Goal: Task Accomplishment & Management: Complete application form

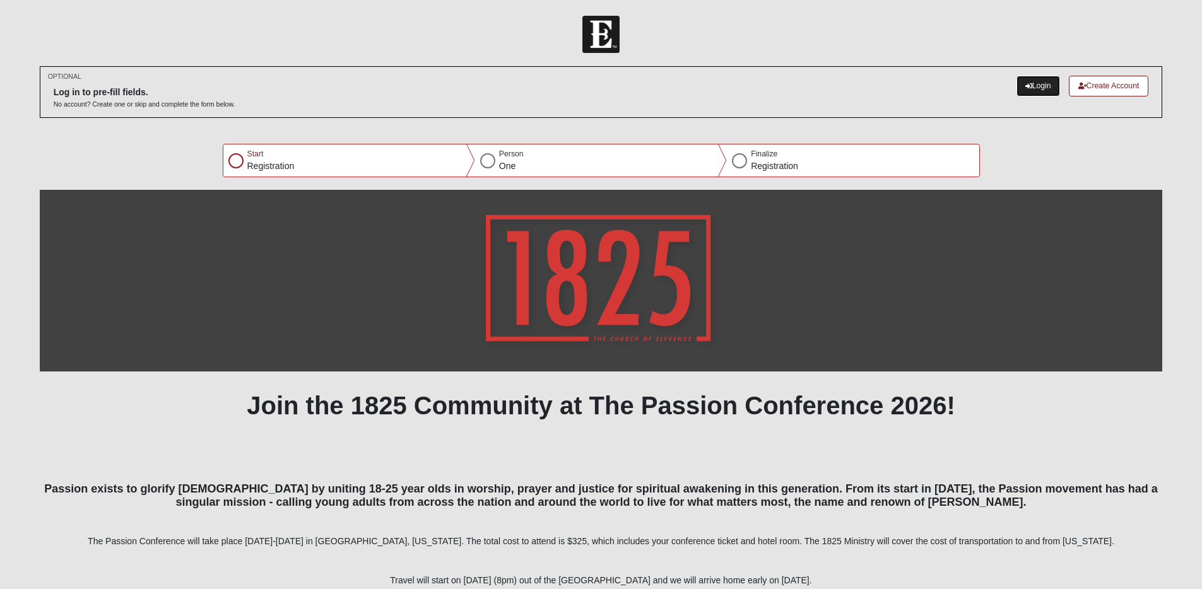
click at [1030, 85] on link "Login" at bounding box center [1038, 86] width 44 height 21
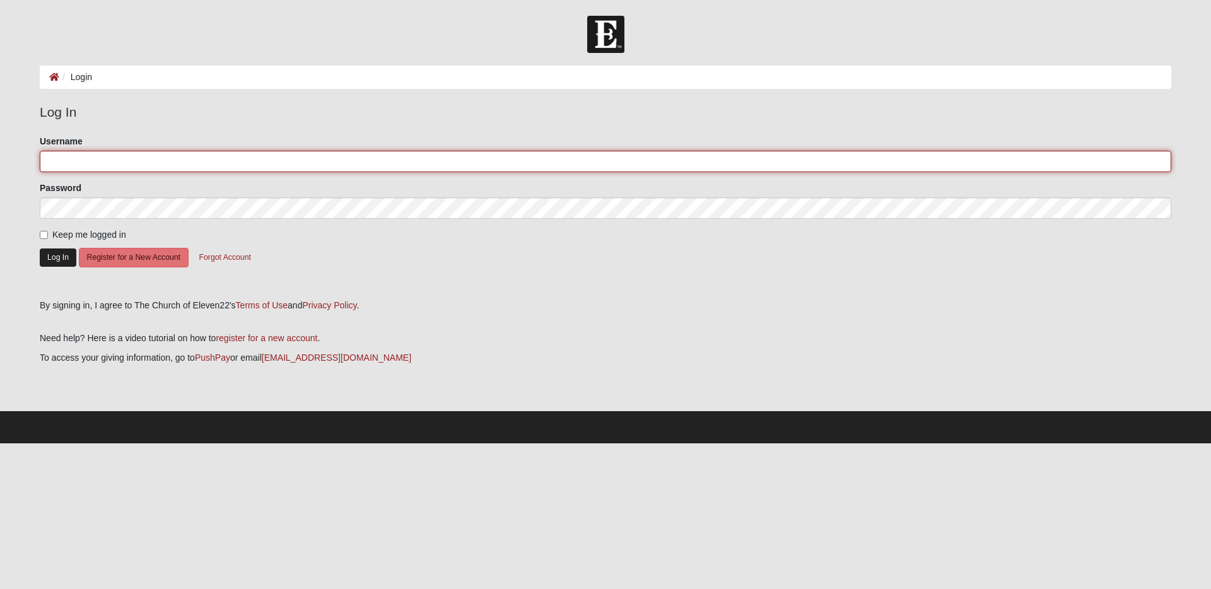
type input "gldarter"
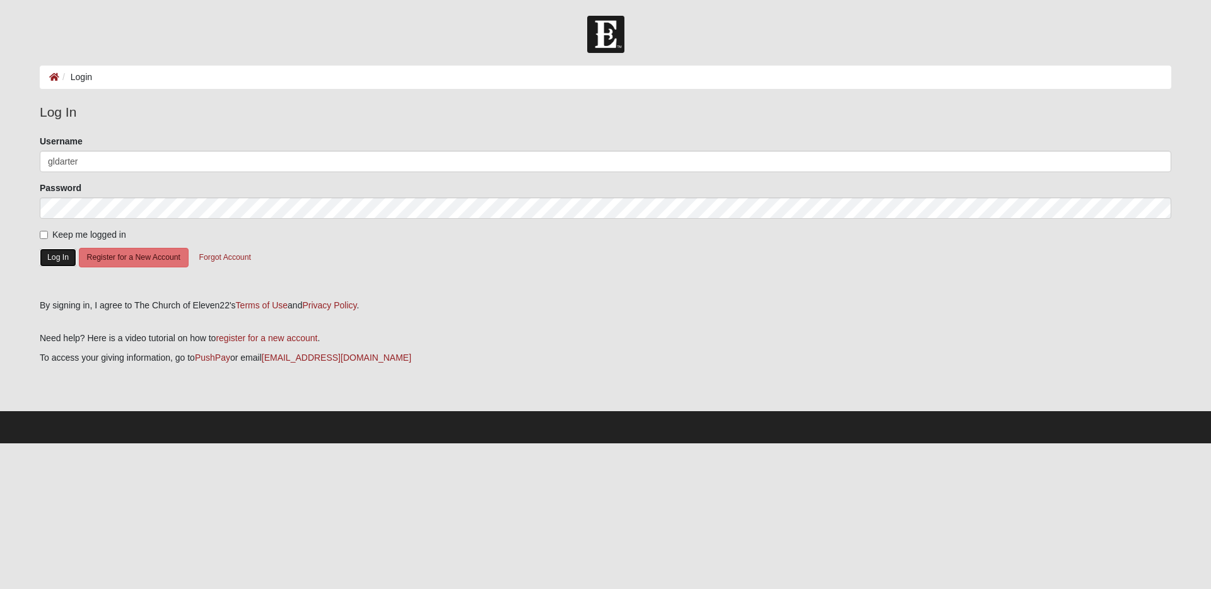
click at [50, 256] on button "Log In" at bounding box center [58, 258] width 37 height 18
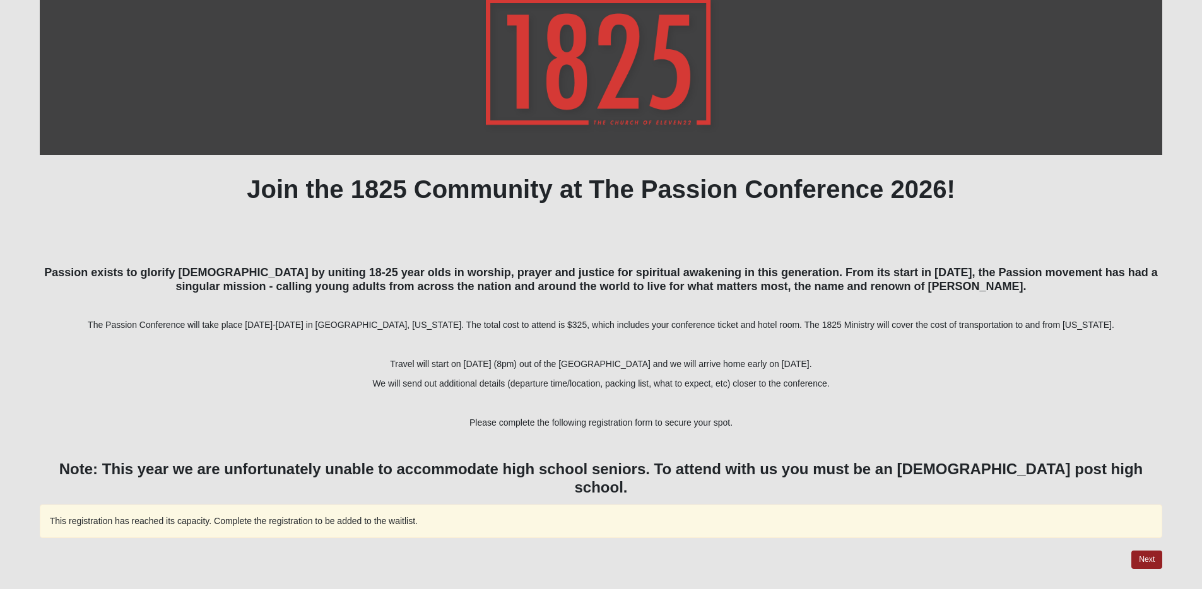
scroll to position [168, 0]
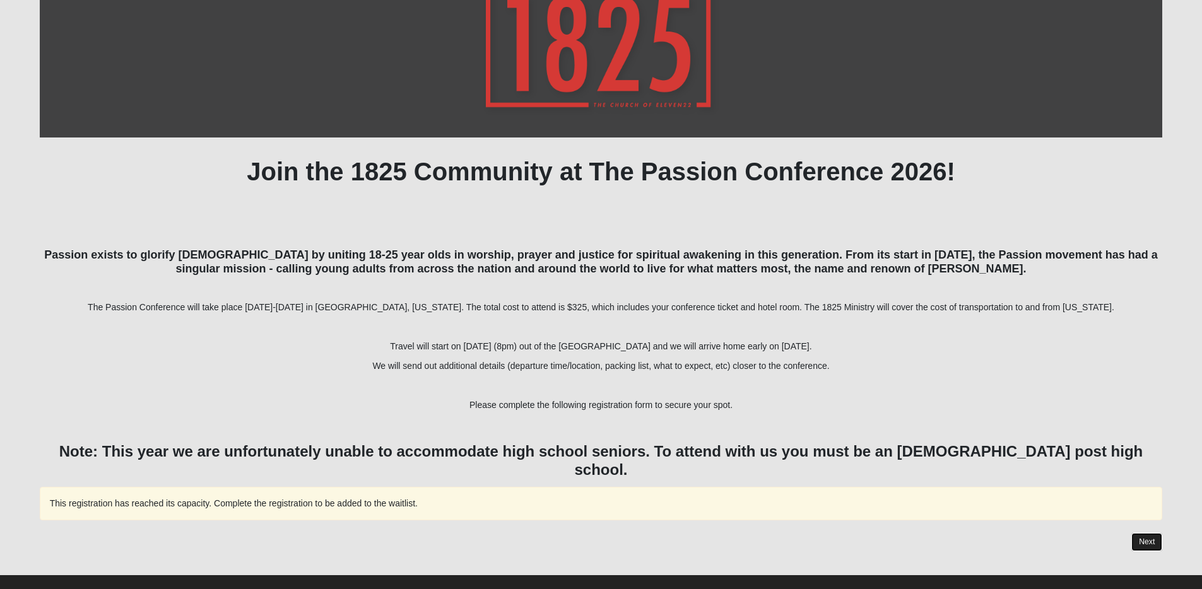
click at [1150, 533] on button "Next" at bounding box center [1146, 542] width 31 height 18
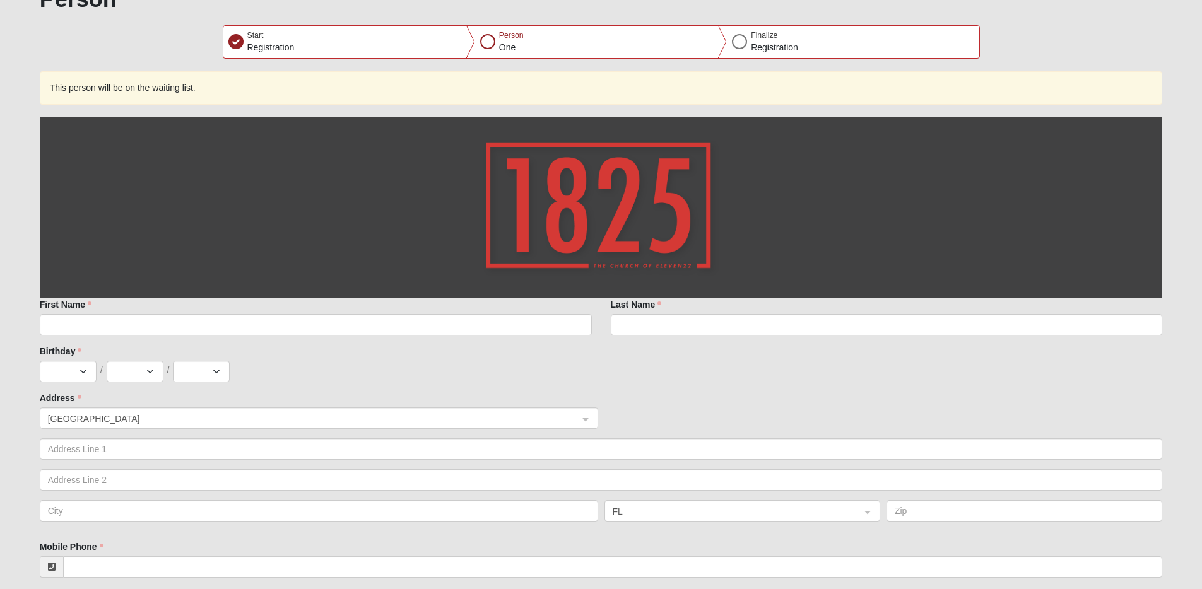
scroll to position [106, 0]
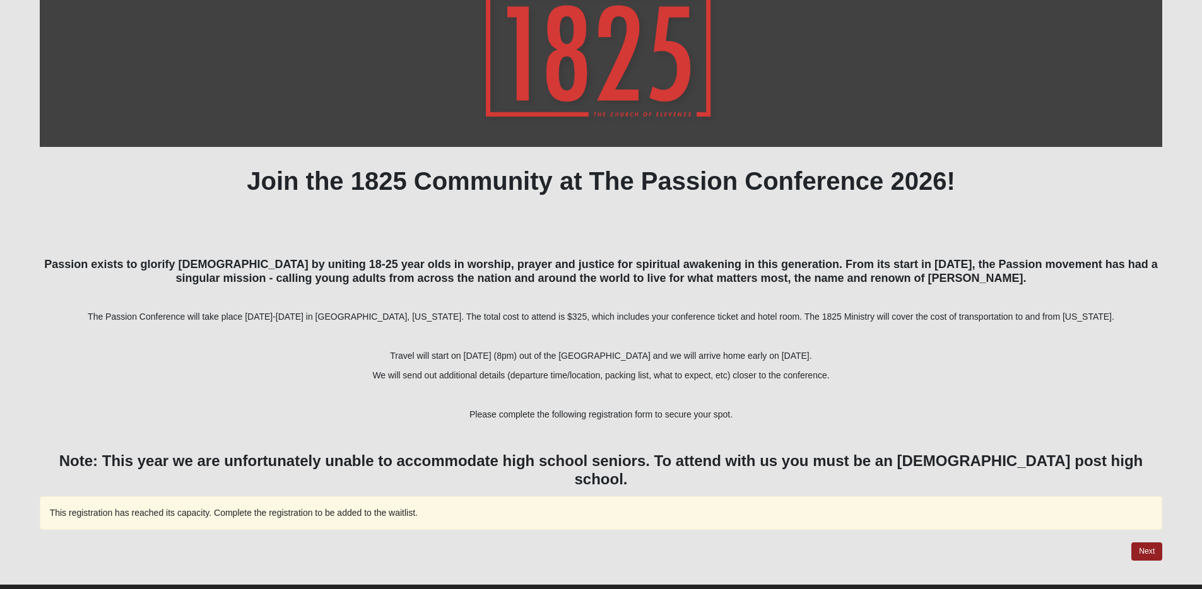
scroll to position [168, 0]
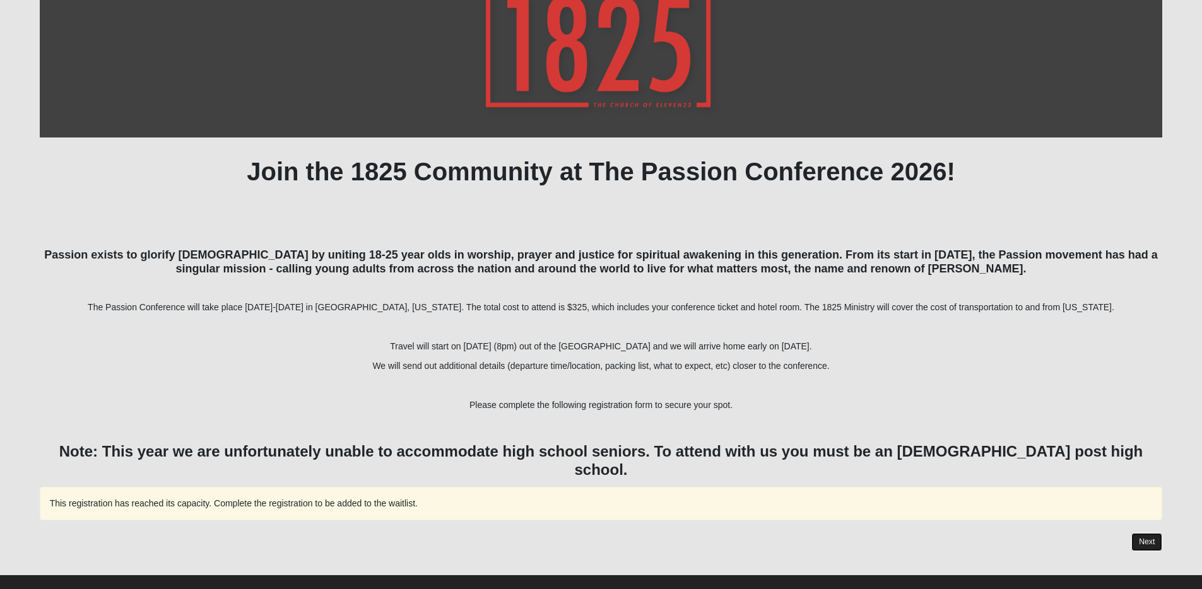
click at [1146, 533] on button "Next" at bounding box center [1146, 542] width 31 height 18
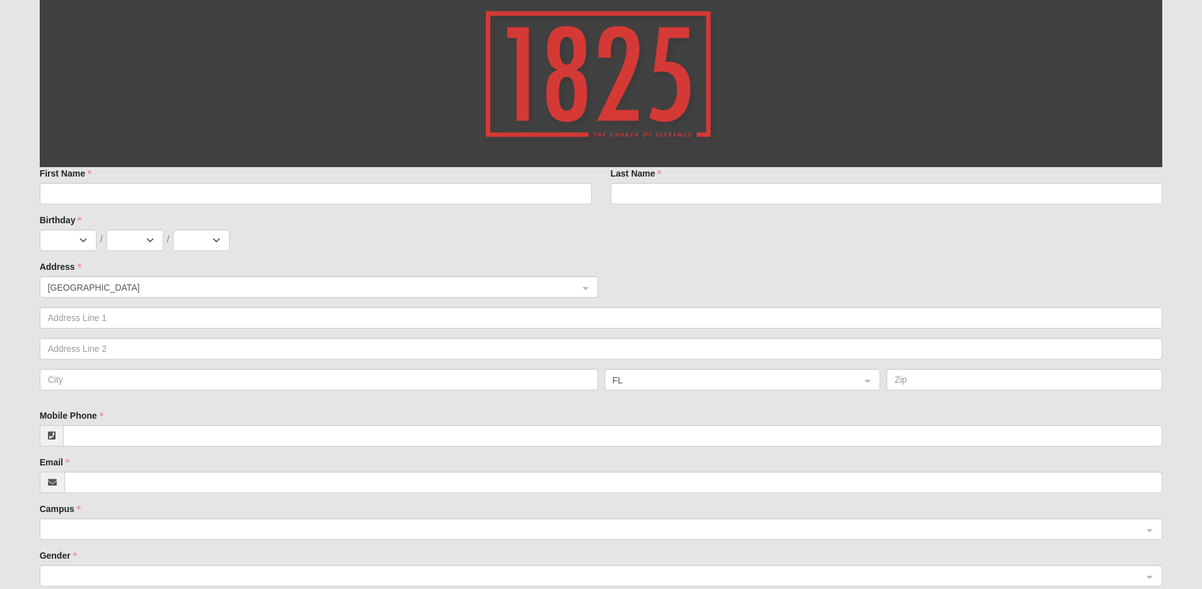
scroll to position [242, 0]
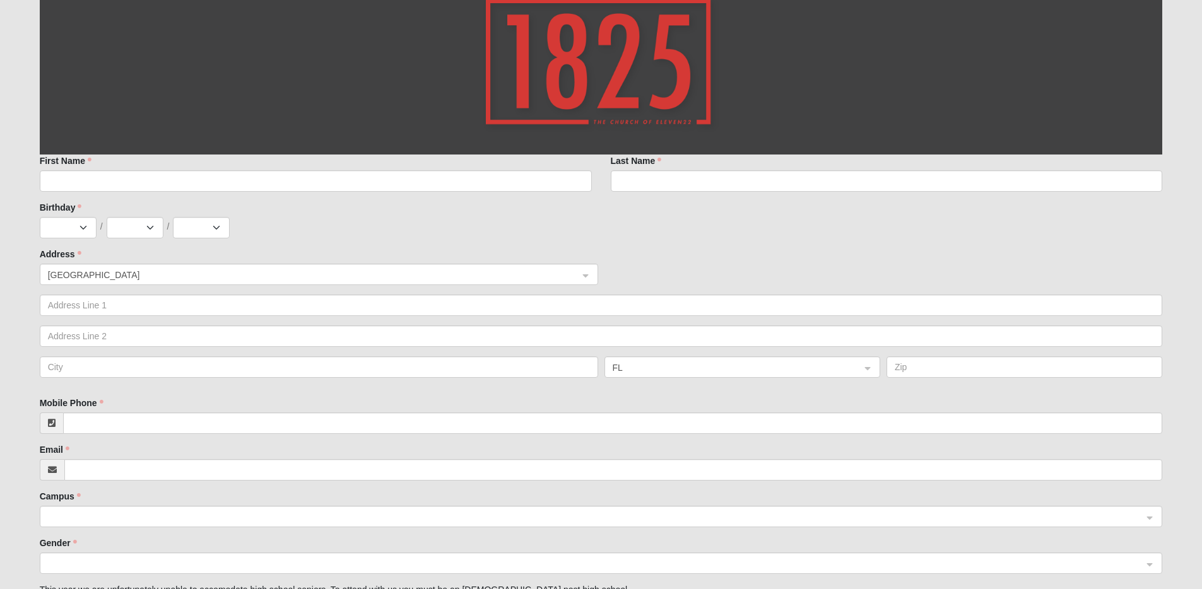
click at [500, 168] on div "First Name" at bounding box center [316, 173] width 552 height 37
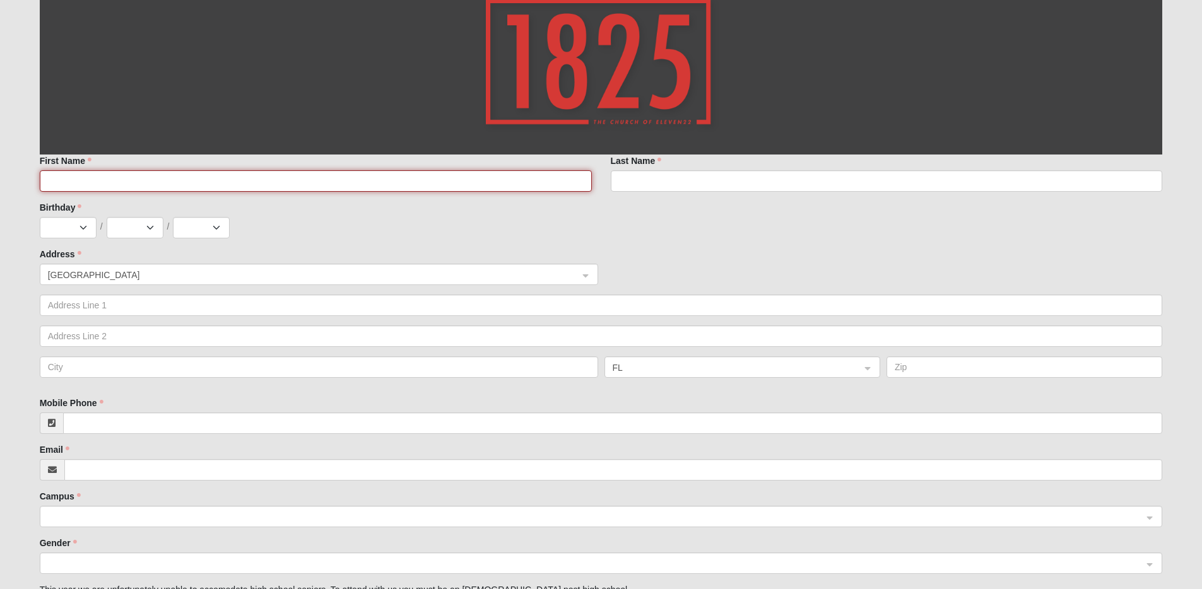
click at [495, 178] on input "First Name" at bounding box center [316, 180] width 552 height 21
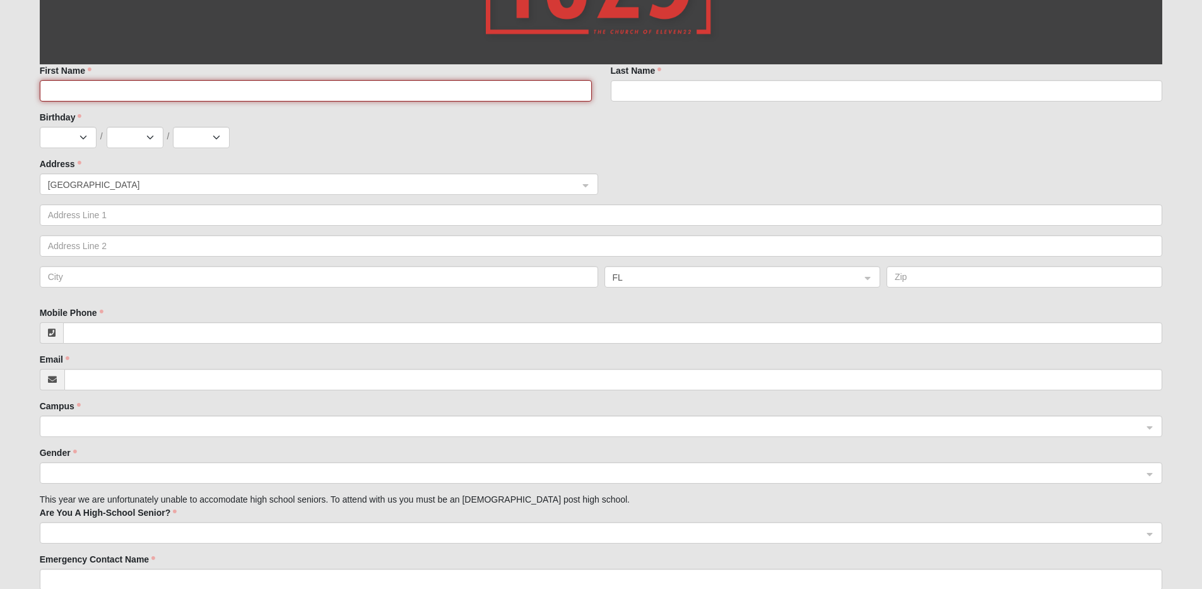
scroll to position [79, 0]
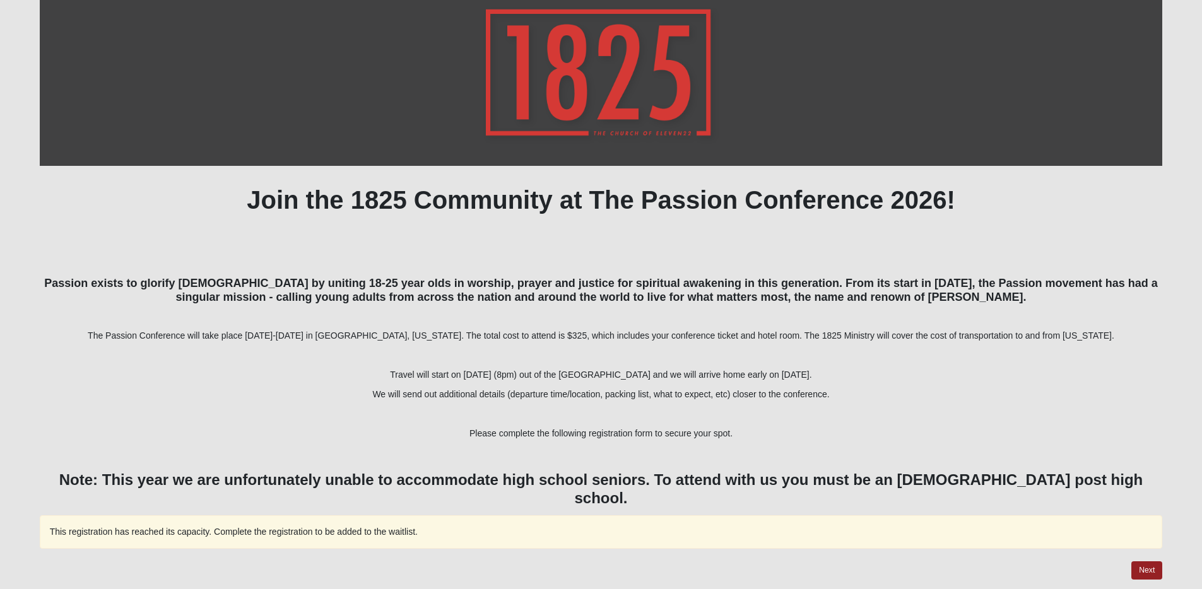
scroll to position [168, 0]
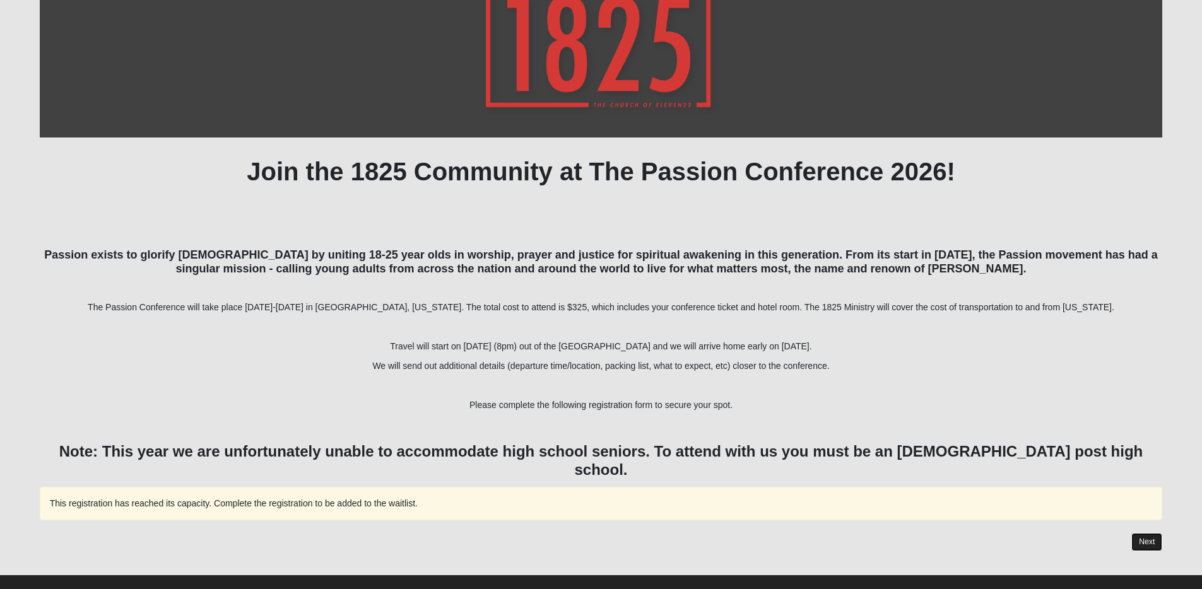
click at [1136, 533] on button "Next" at bounding box center [1146, 542] width 31 height 18
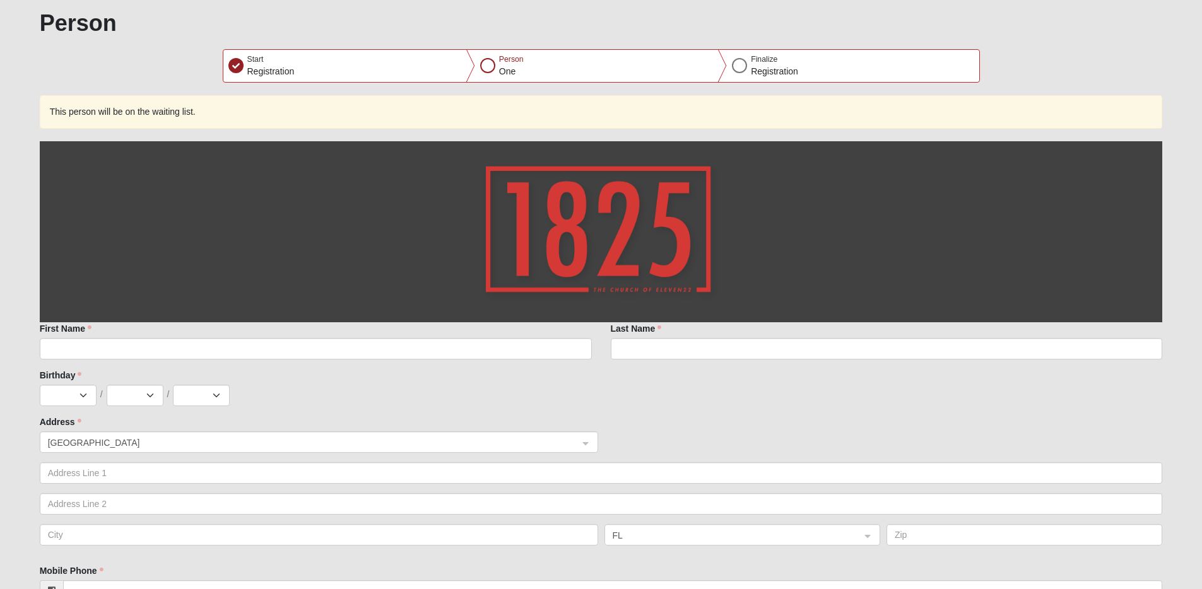
scroll to position [0, 0]
